Goal: Obtain resource: Download file/media

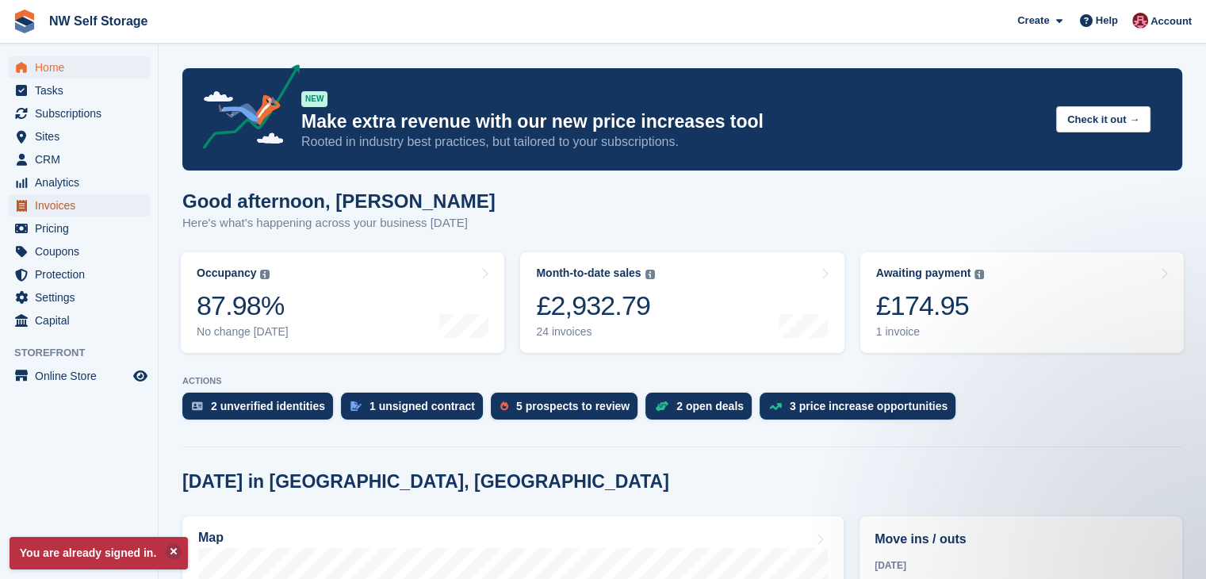
click at [61, 207] on span "Invoices" at bounding box center [82, 205] width 95 height 22
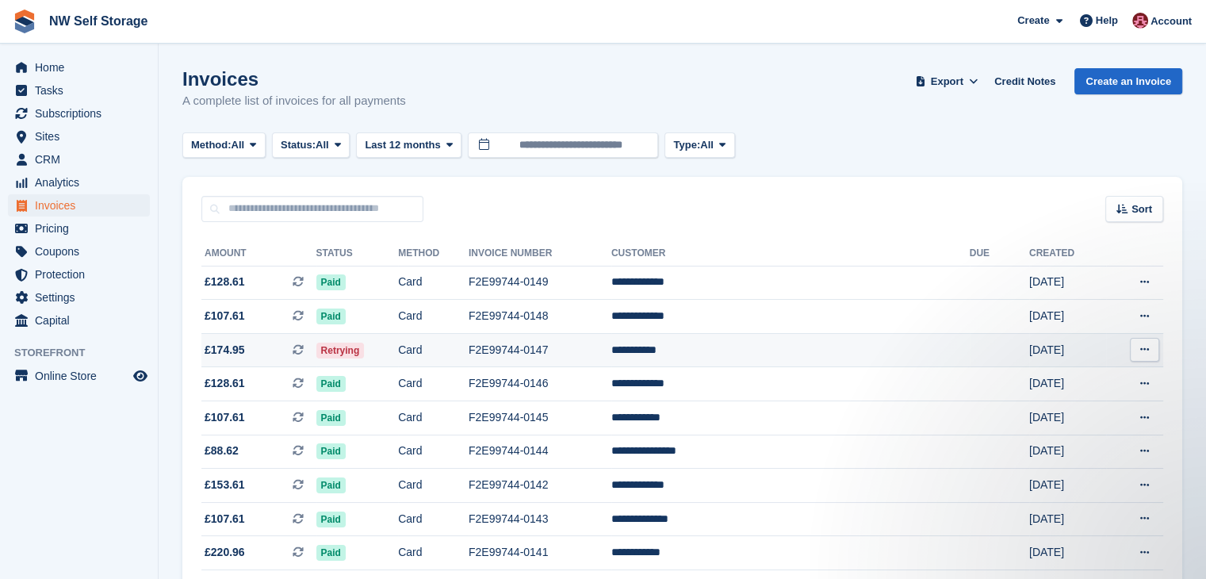
click at [612, 348] on td "F2E99744-0147" at bounding box center [540, 350] width 143 height 34
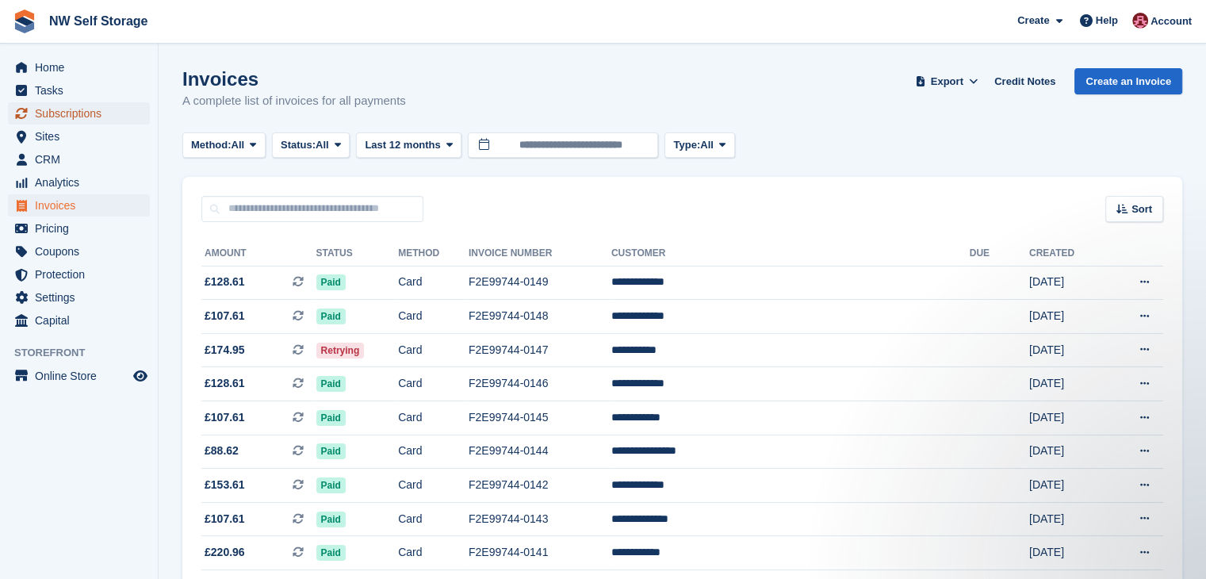
click at [69, 119] on span "Subscriptions" at bounding box center [82, 113] width 95 height 22
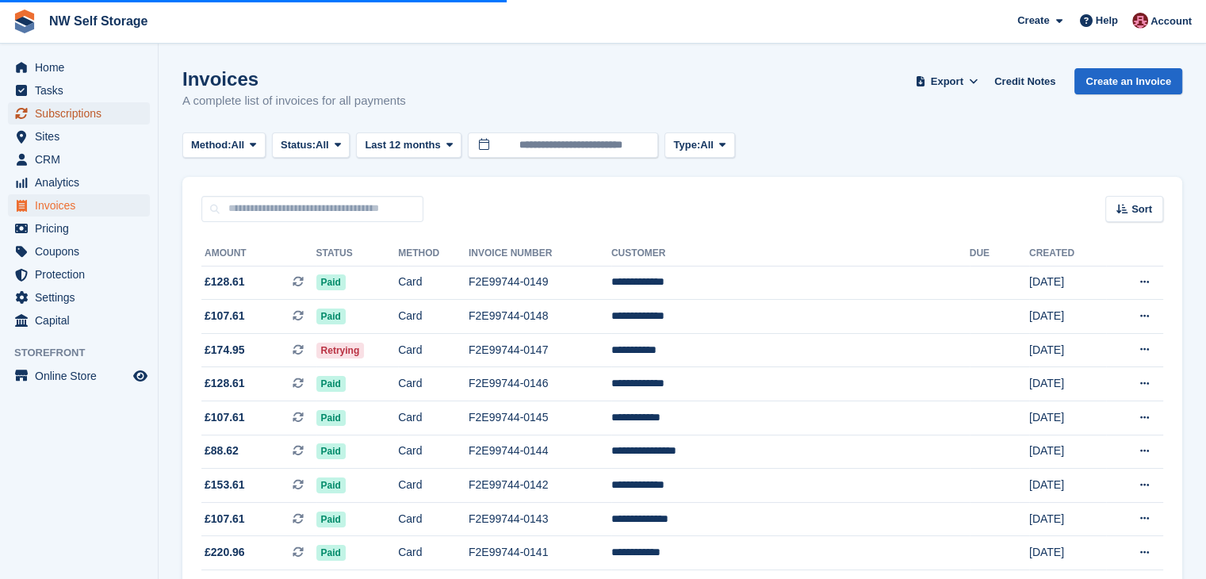
click at [101, 117] on span "Subscriptions" at bounding box center [82, 113] width 95 height 22
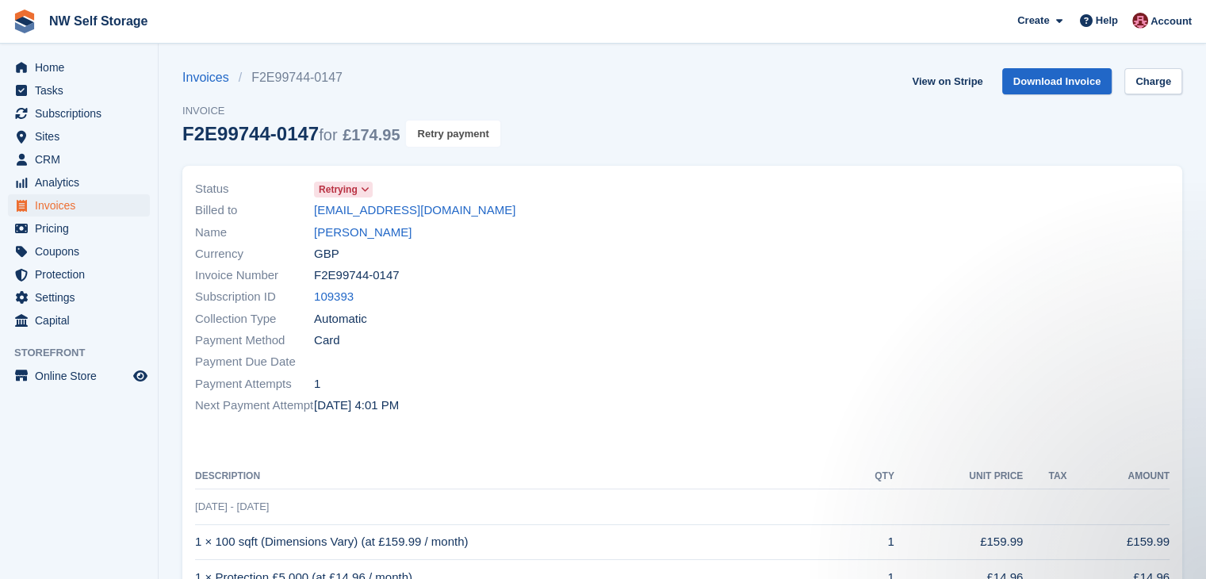
drag, startPoint x: 462, startPoint y: 134, endPoint x: 676, endPoint y: 83, distance: 220.1
click at [462, 134] on button "Retry payment" at bounding box center [453, 134] width 94 height 26
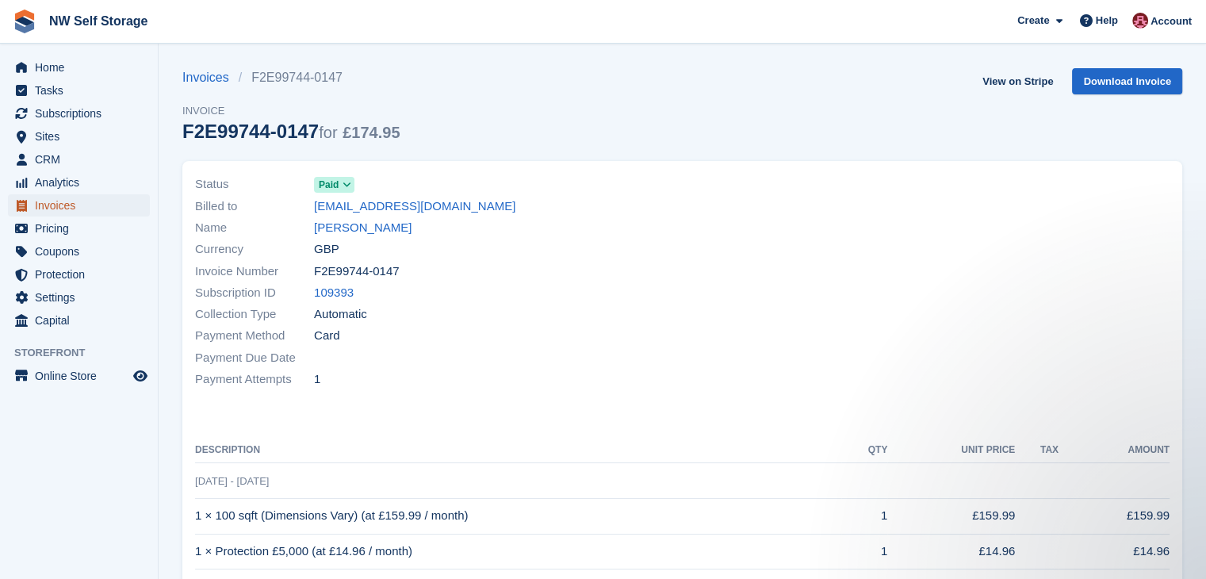
click at [62, 205] on span "Invoices" at bounding box center [82, 205] width 95 height 22
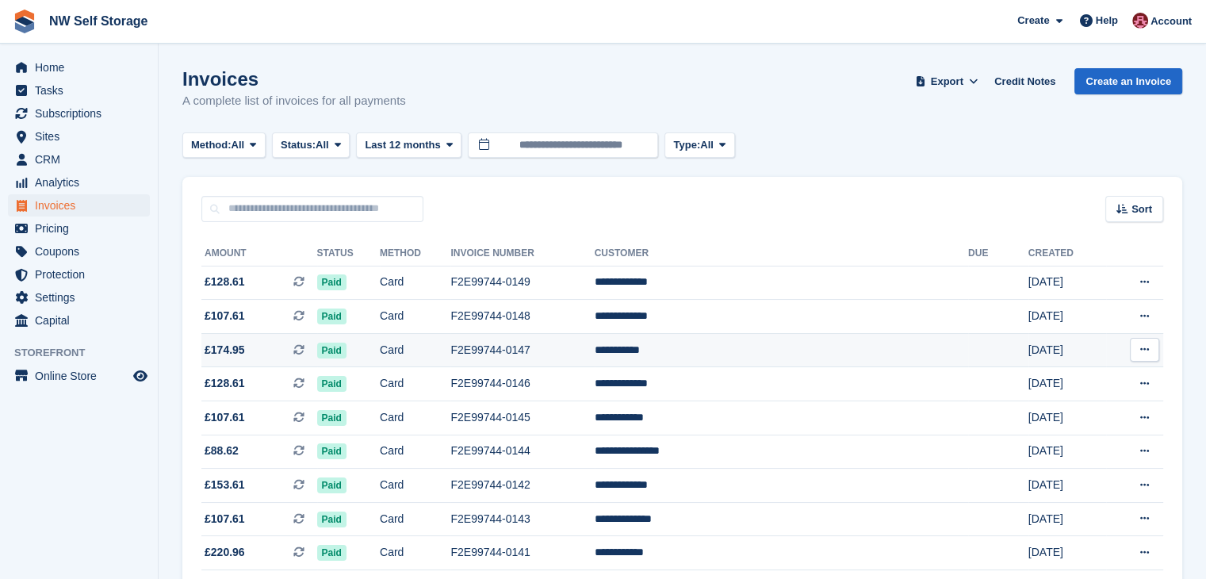
click at [594, 353] on td "F2E99744-0147" at bounding box center [523, 350] width 144 height 34
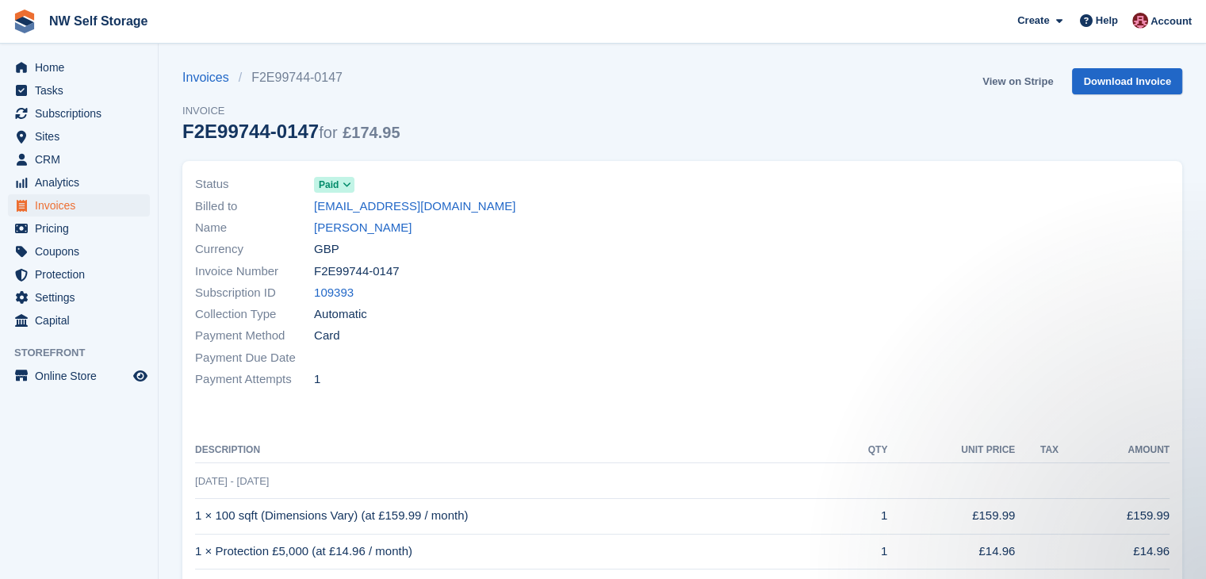
click at [1034, 83] on link "View on Stripe" at bounding box center [1017, 81] width 83 height 26
click at [67, 205] on span "Invoices" at bounding box center [82, 205] width 95 height 22
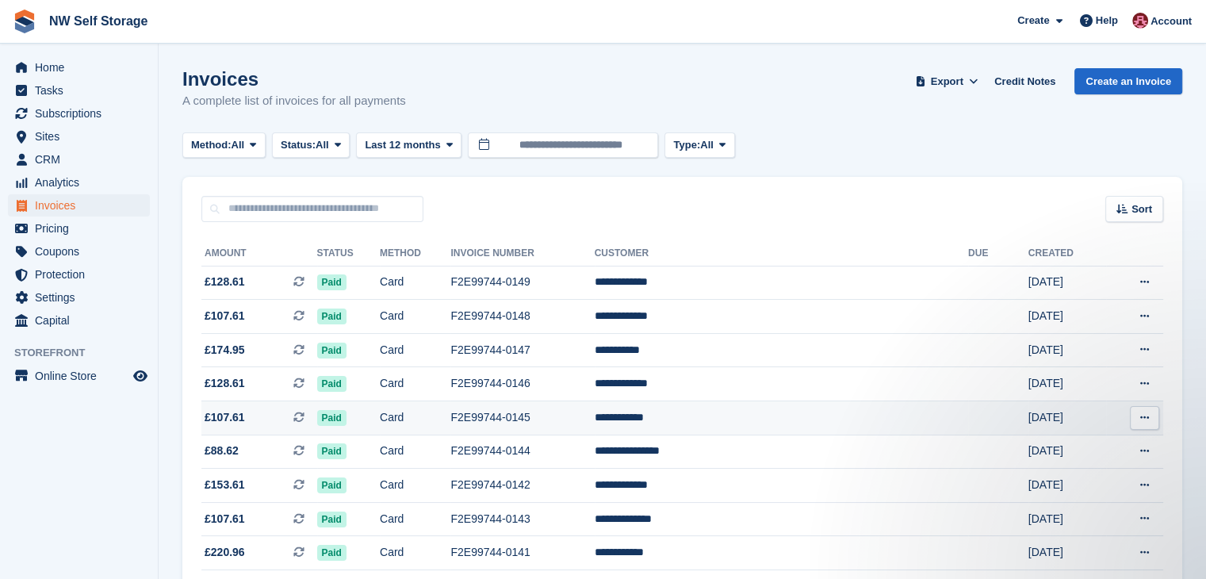
click at [1144, 420] on icon at bounding box center [1145, 417] width 9 height 10
click at [1106, 453] on p "Download PDF" at bounding box center [1083, 449] width 138 height 21
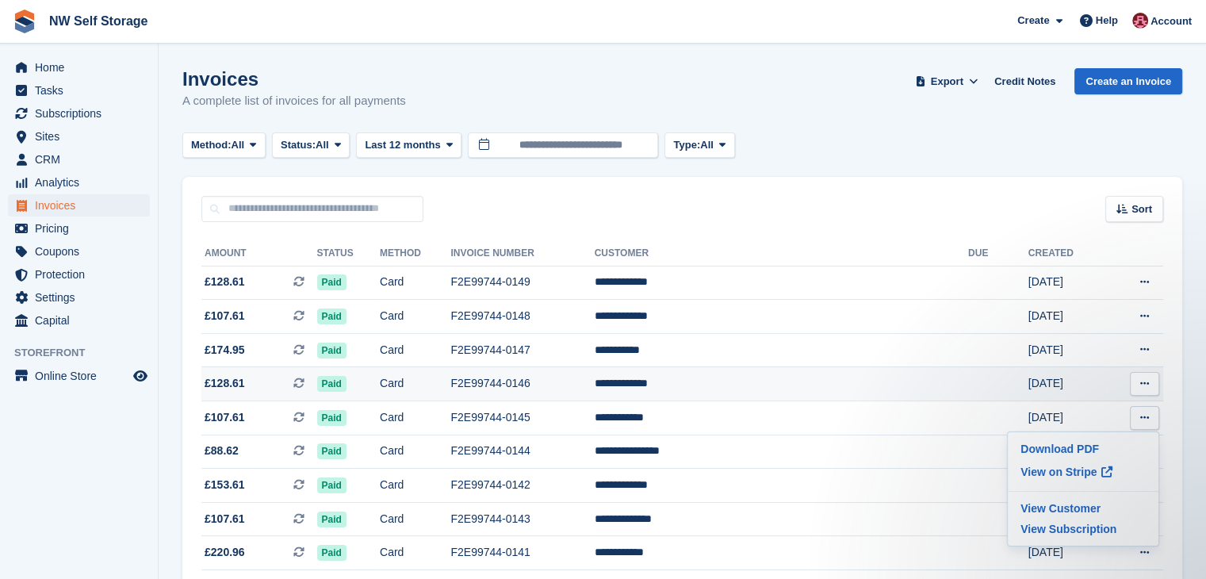
click at [1146, 389] on icon at bounding box center [1145, 383] width 9 height 10
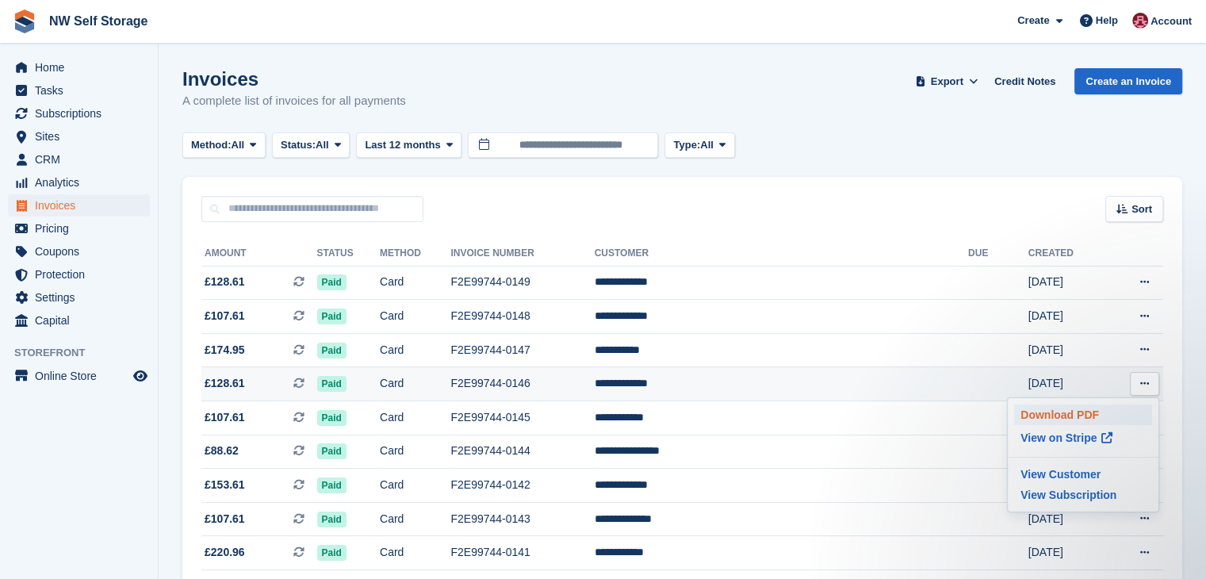
click at [1083, 413] on p "Download PDF" at bounding box center [1083, 415] width 138 height 21
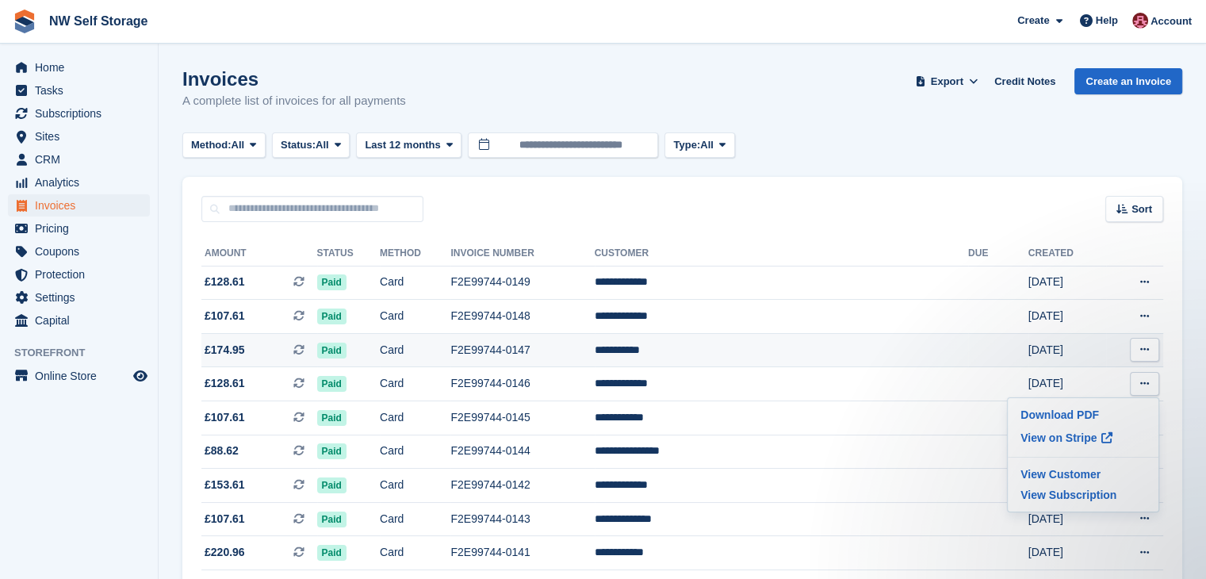
click at [1139, 345] on button at bounding box center [1144, 350] width 29 height 24
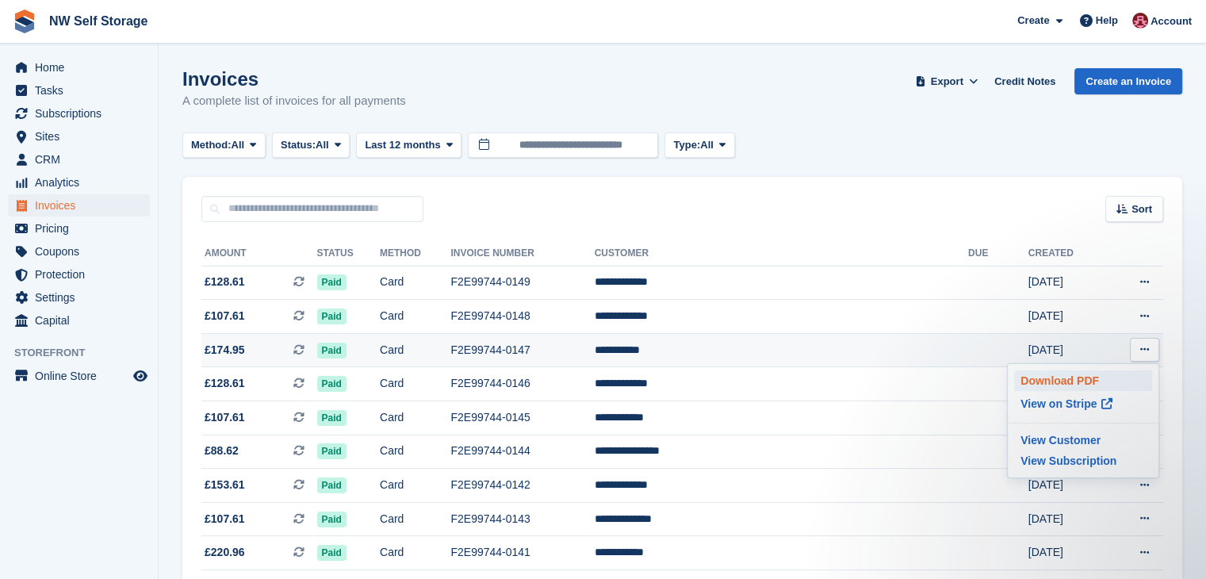
click at [1083, 375] on p "Download PDF" at bounding box center [1083, 380] width 138 height 21
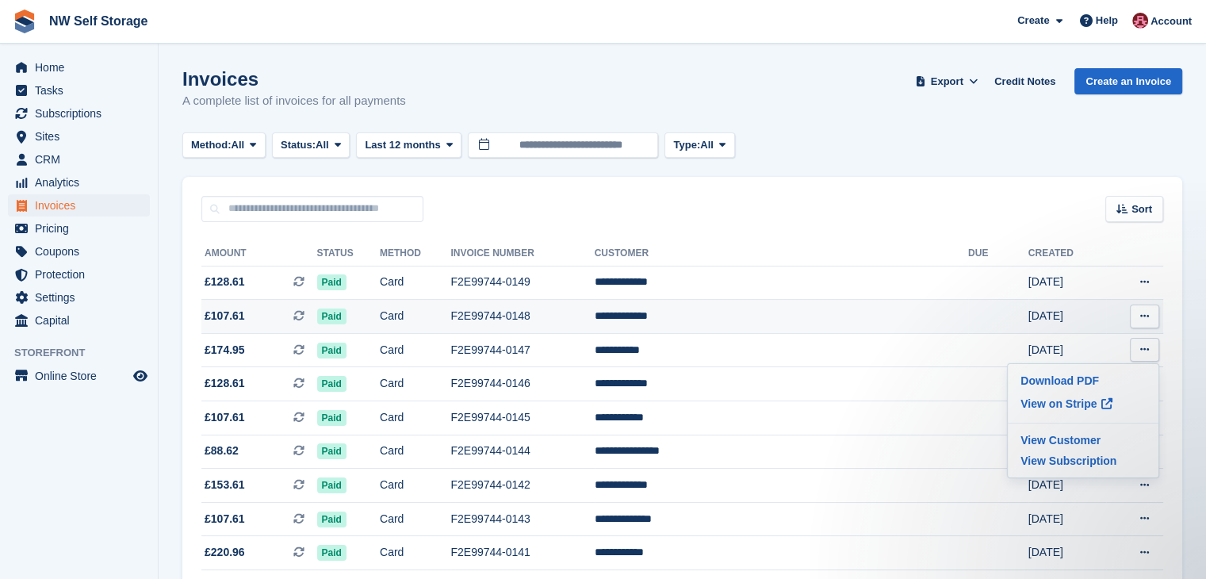
click at [1145, 312] on icon at bounding box center [1145, 316] width 9 height 10
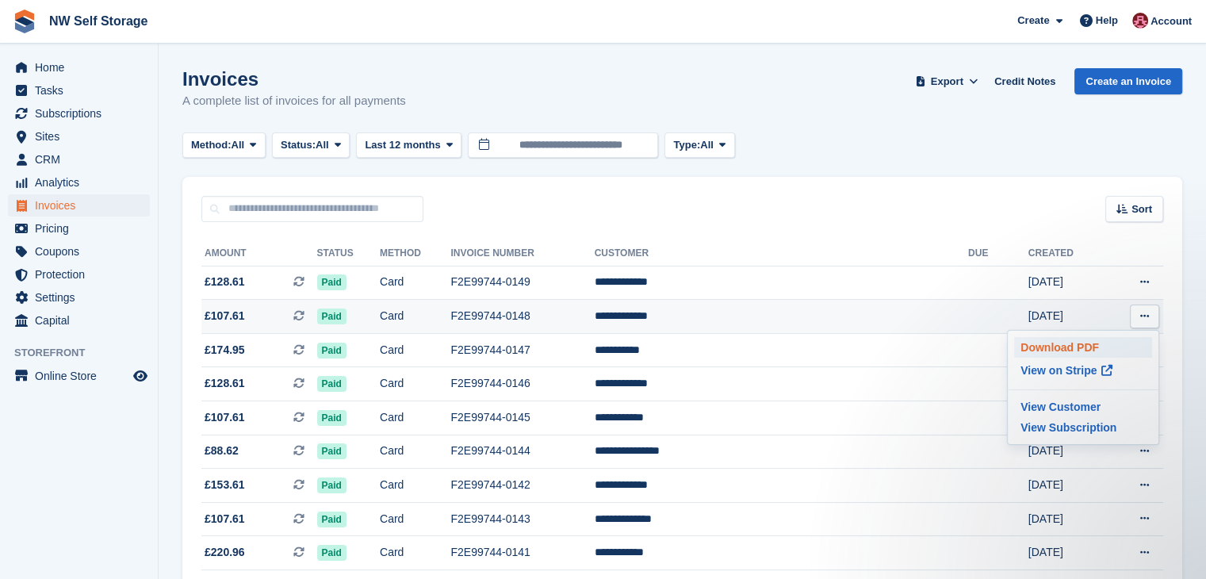
click at [1092, 348] on p "Download PDF" at bounding box center [1083, 347] width 138 height 21
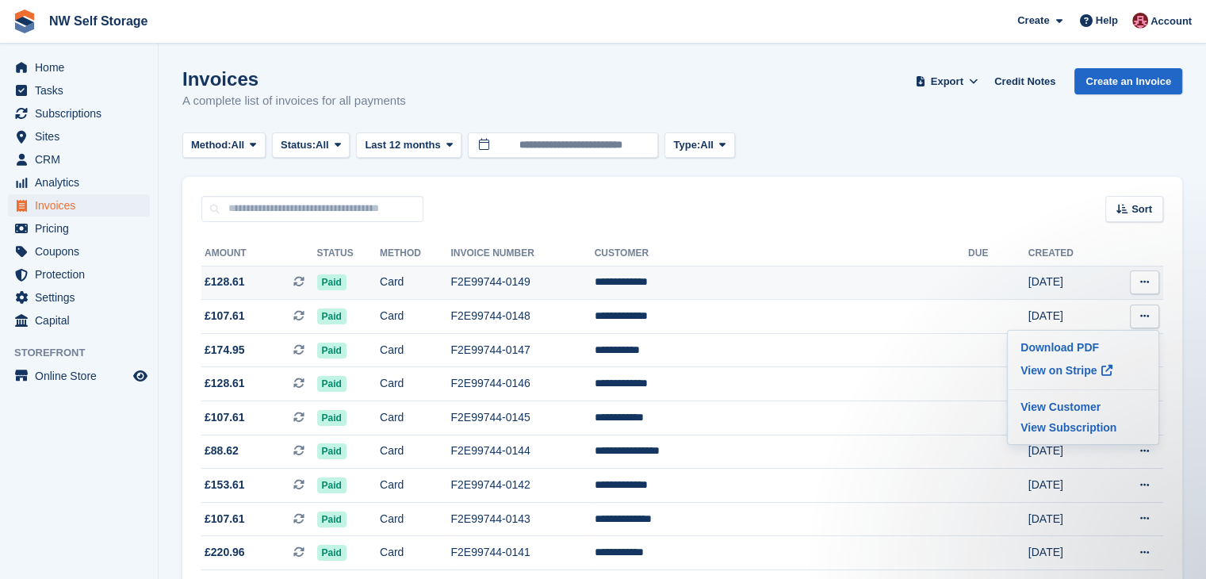
click at [1142, 280] on icon at bounding box center [1145, 282] width 9 height 10
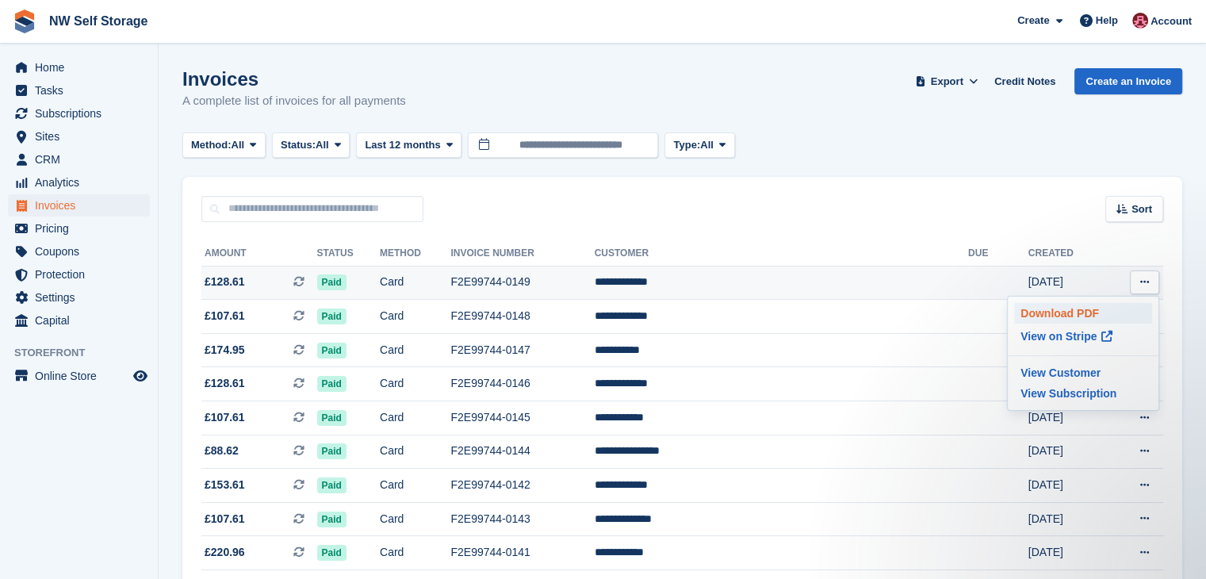
click at [1058, 315] on p "Download PDF" at bounding box center [1083, 313] width 138 height 21
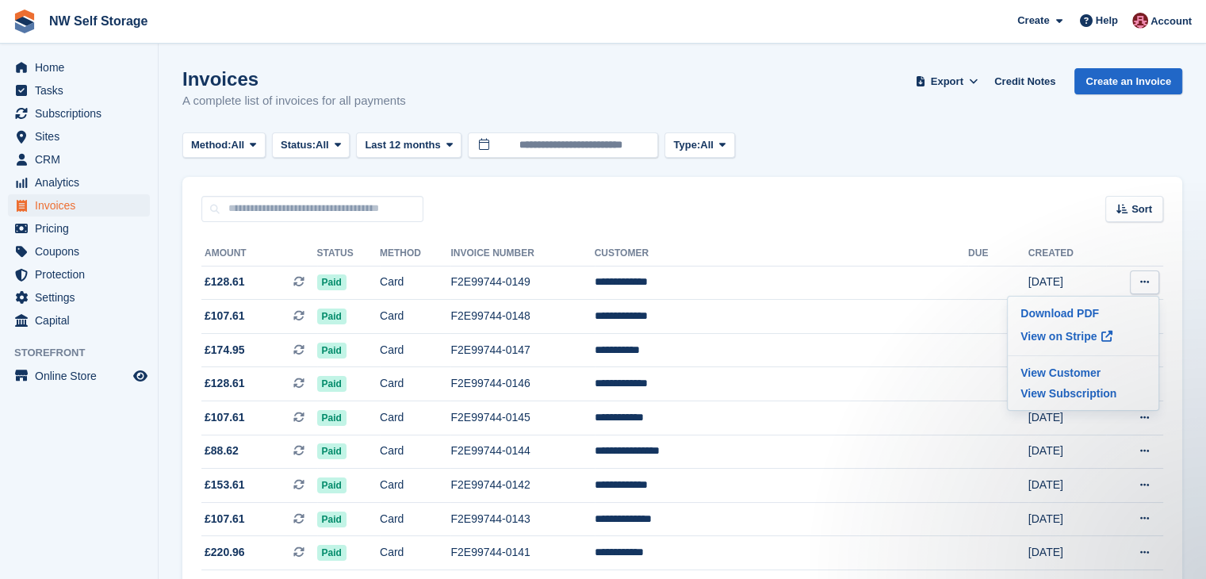
click at [71, 67] on span "Home" at bounding box center [82, 67] width 95 height 22
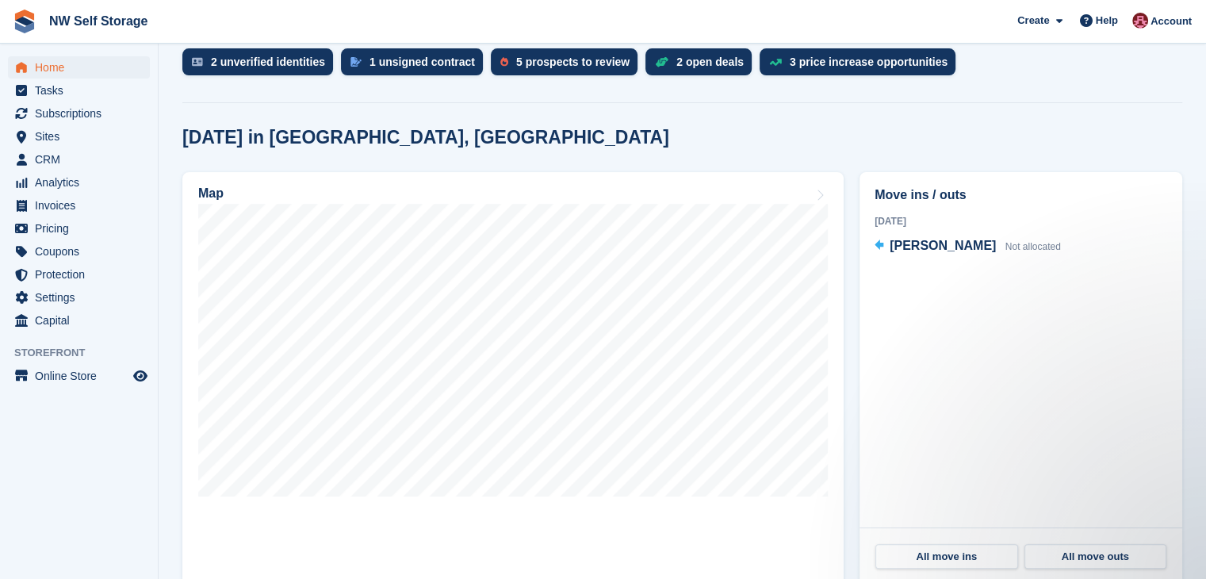
scroll to position [317, 0]
